Goal: Task Accomplishment & Management: Complete application form

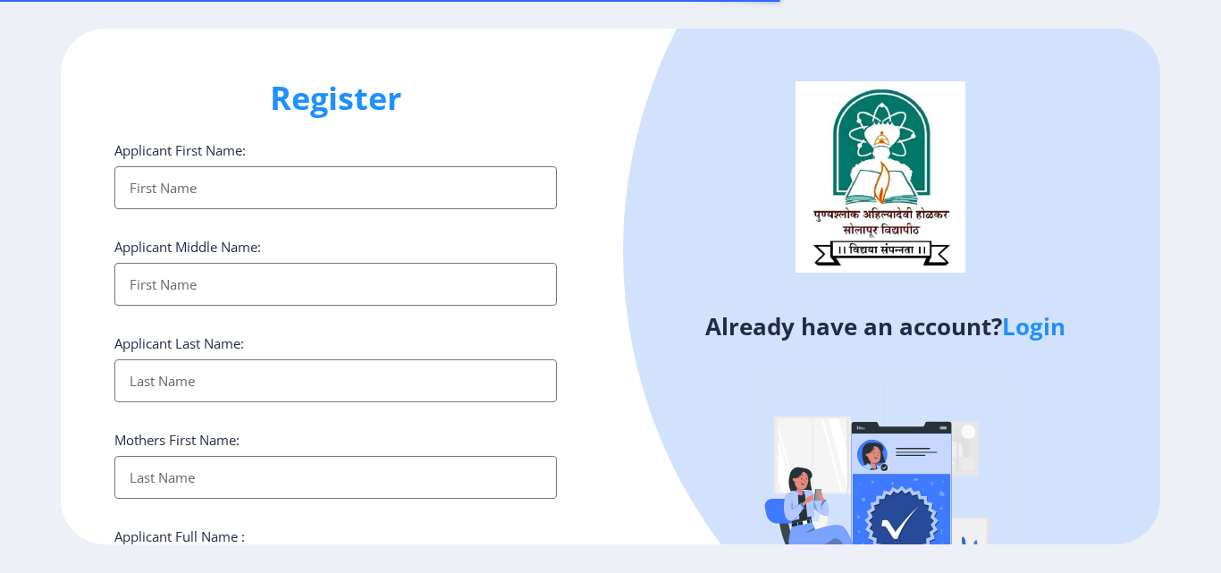
select select
click at [185, 192] on input "Applicant First Name:" at bounding box center [335, 187] width 442 height 43
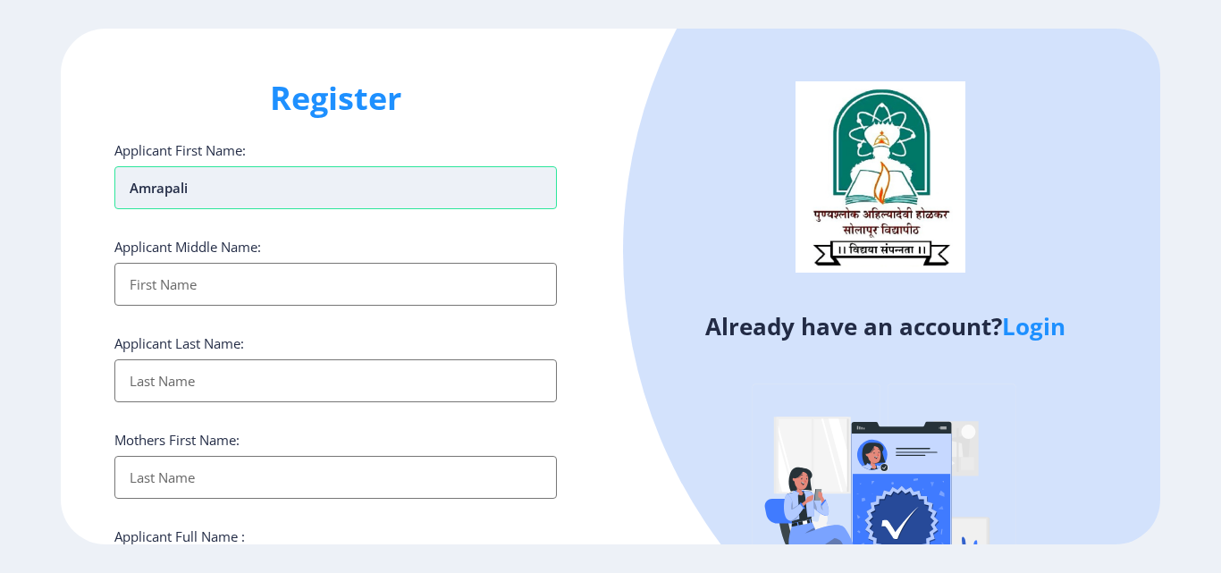
type input "amrapali"
type input "[PERSON_NAME]"
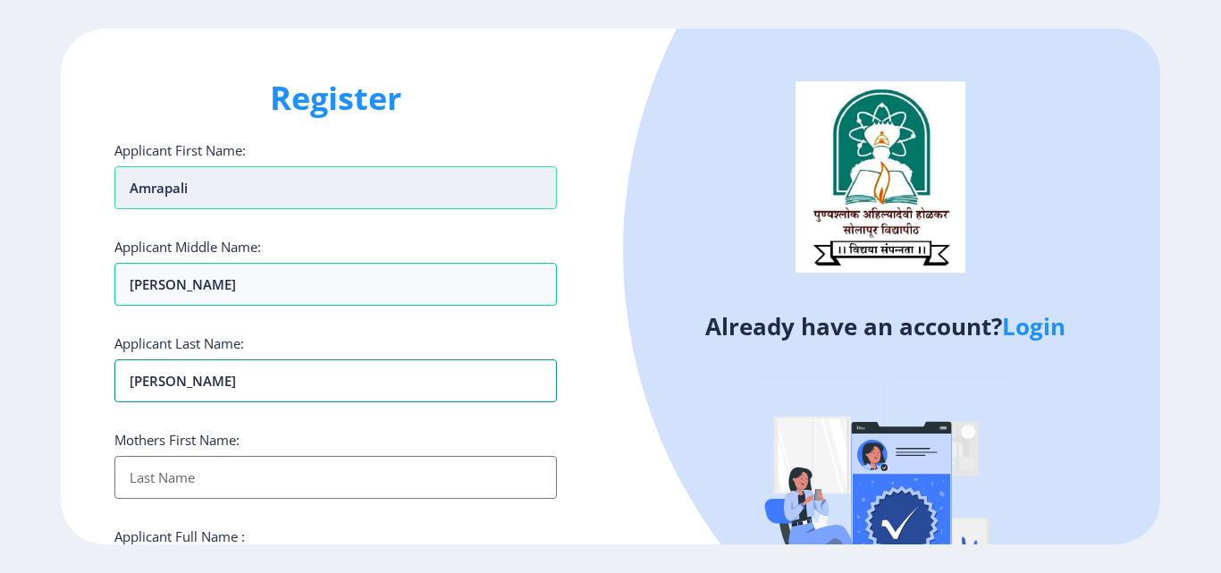
type input "[PERSON_NAME]"
type input "lata"
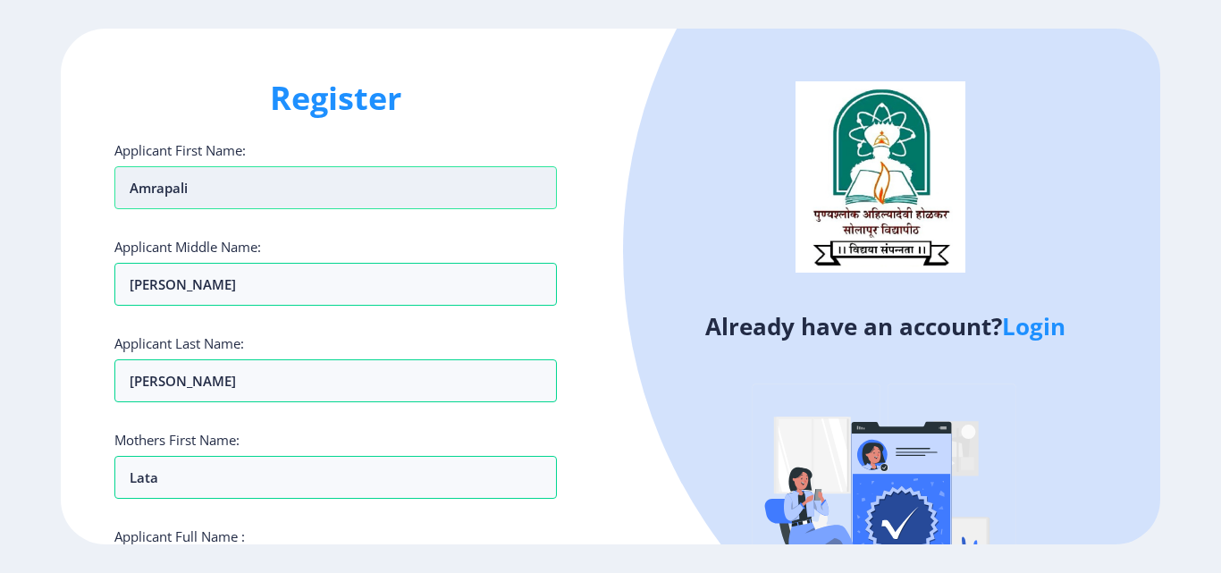
scroll to position [306, 0]
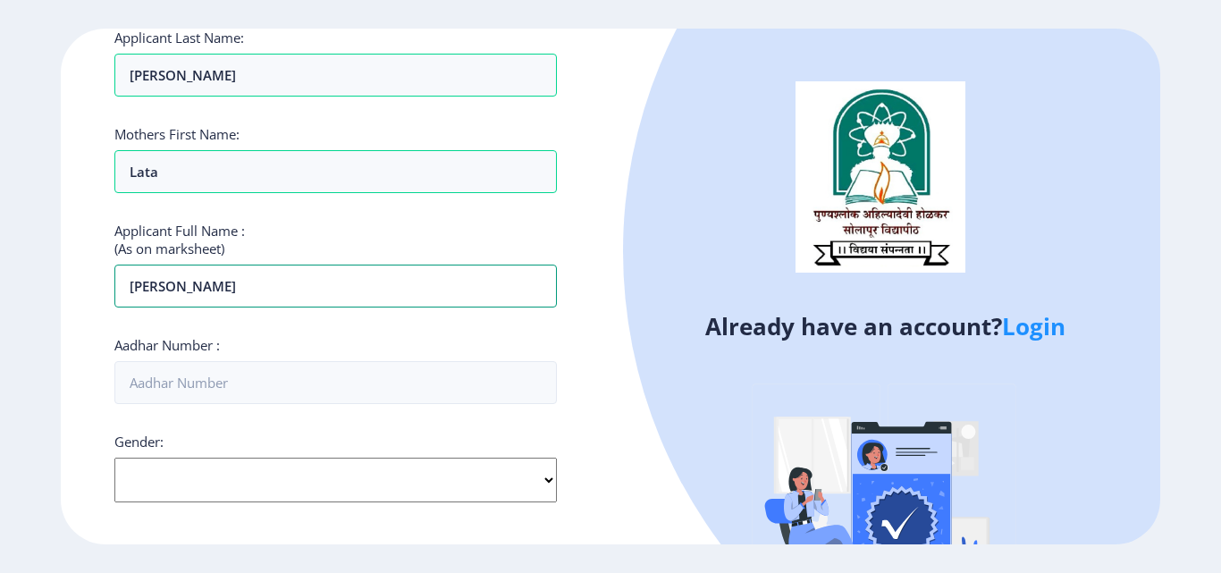
type input "[PERSON_NAME]"
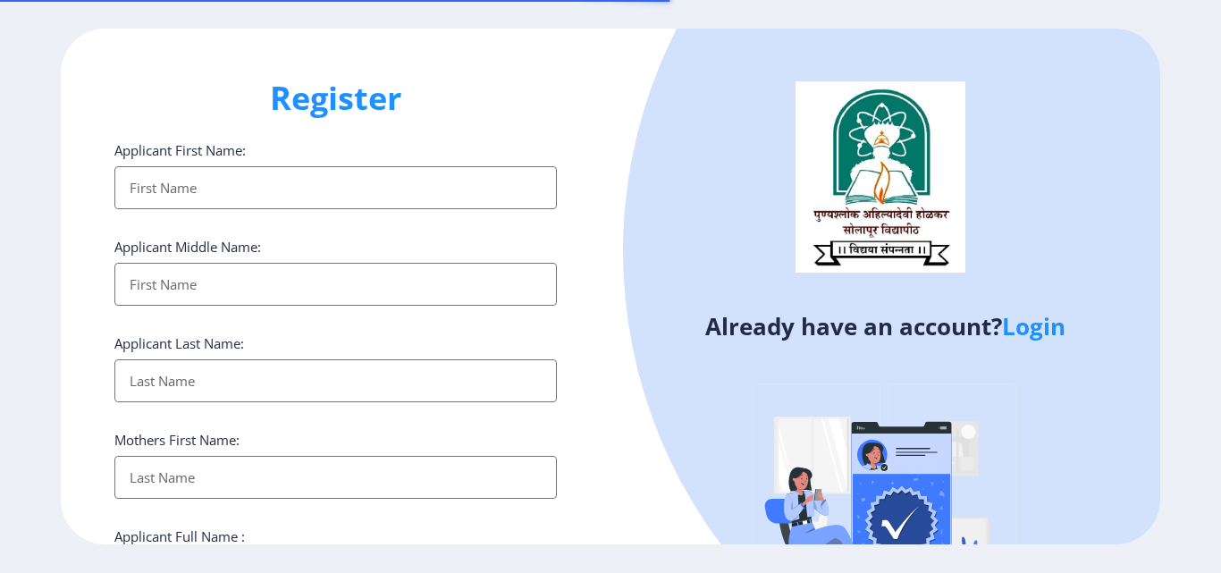
select select
